Goal: Navigation & Orientation: Go to known website

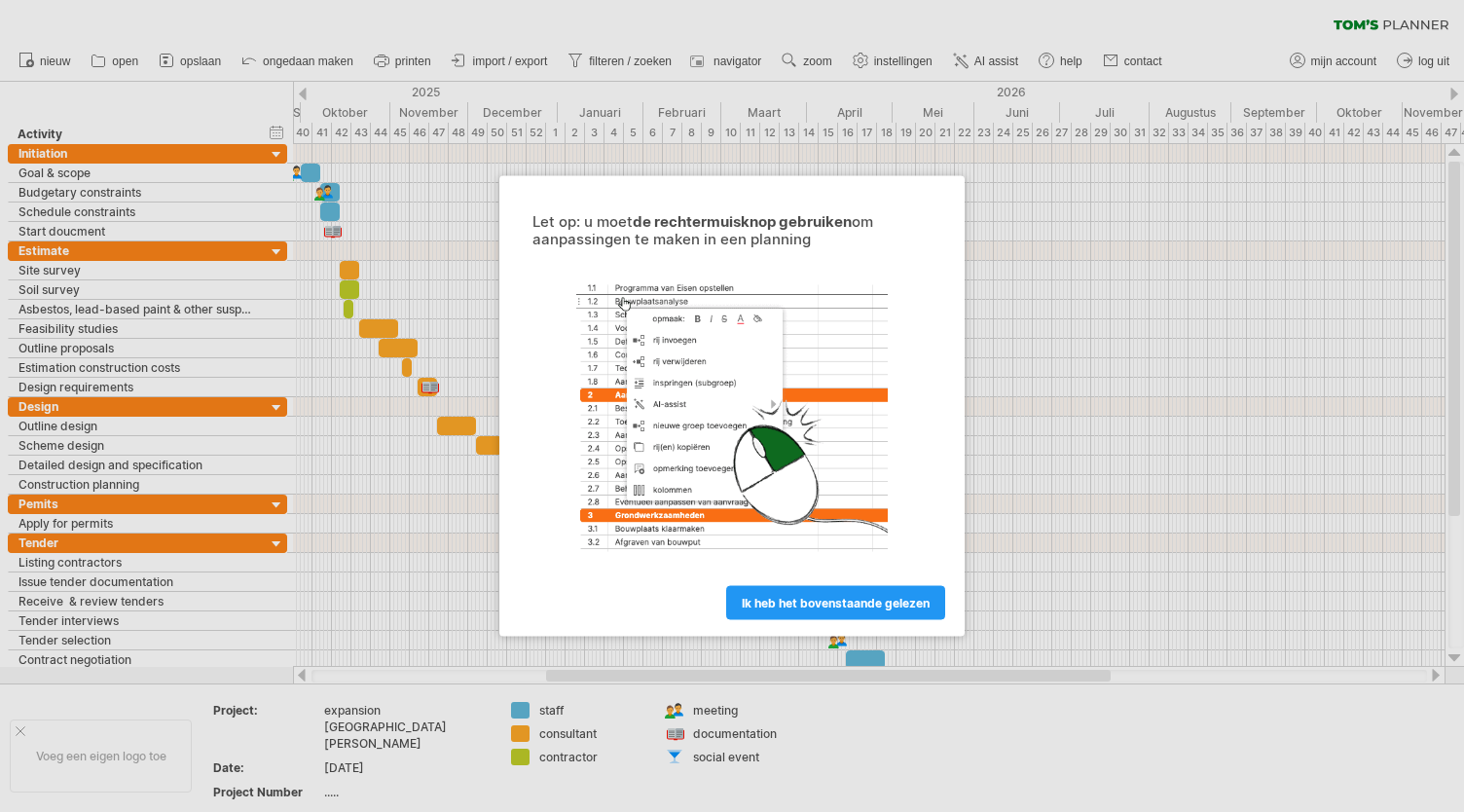
click at [1189, 586] on div at bounding box center [732, 406] width 1464 height 812
